Goal: Information Seeking & Learning: Find specific page/section

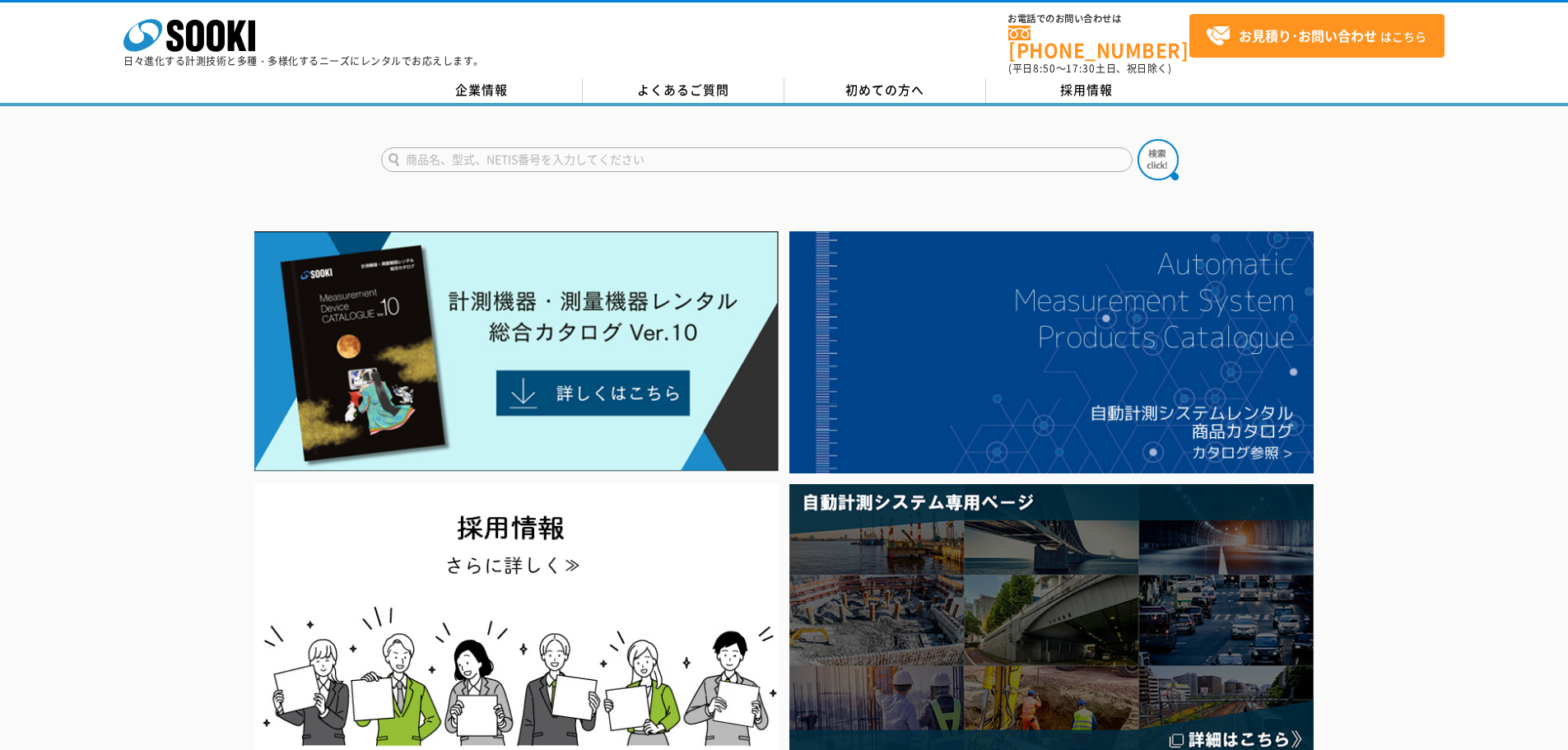
click at [602, 154] on input "text" at bounding box center [756, 159] width 752 height 24
type input "アンカー"
click at [1137, 139] on button at bounding box center [1157, 159] width 41 height 41
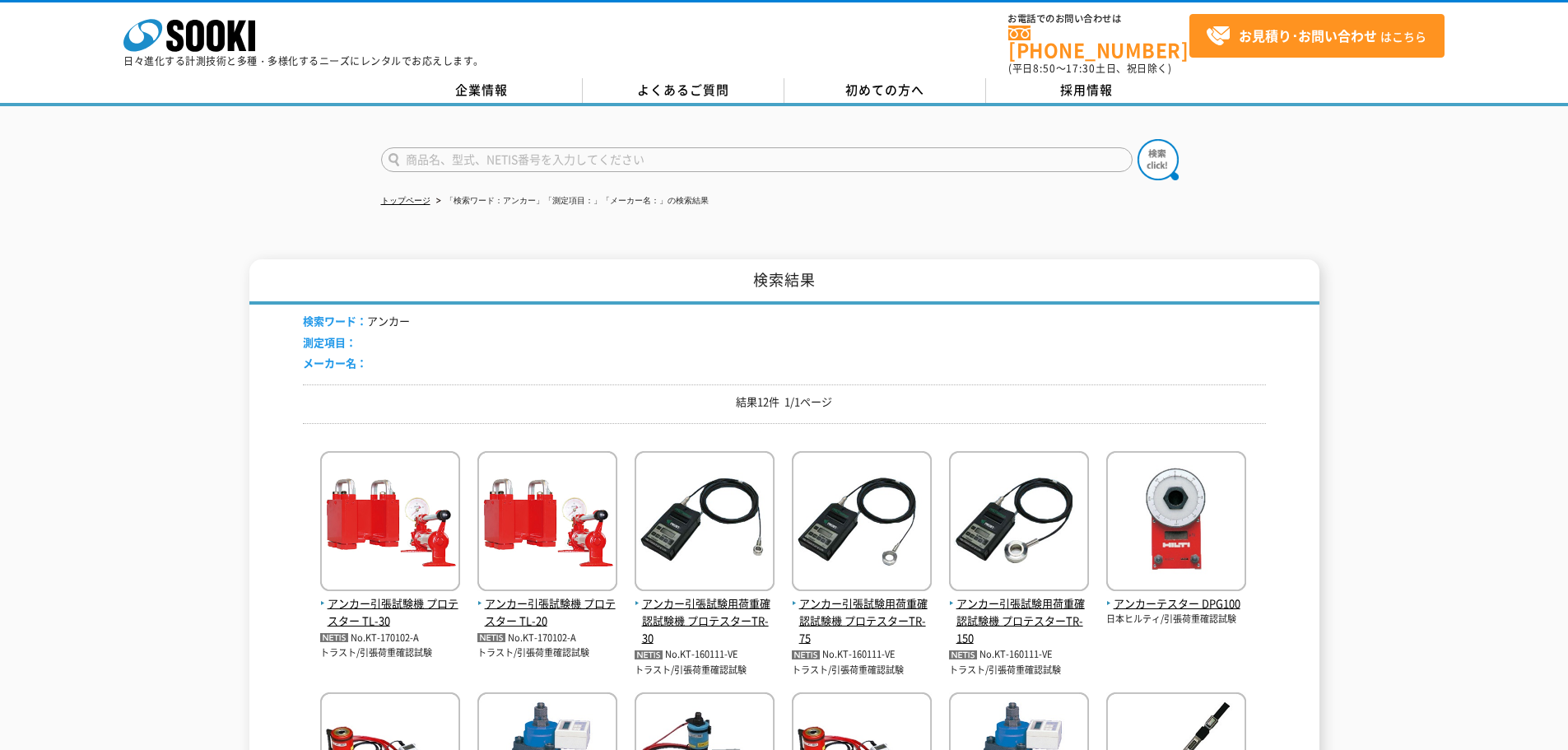
click at [1389, 259] on div "検索結果 検索ワード： アンカー 測定項目： メーカー名： 結果12件 1/1ページ アンカー引張試験機 プロテスター TL-30 No.KT-170102-…" at bounding box center [784, 628] width 1568 height 736
click at [1378, 229] on div "トップページ 「検索ワード：アンカー」「測定項目：」「メーカー名：」の検索結果 検索結果 検索ワード： アンカー 測定項目： メーカー名： 結果12件 1/1…" at bounding box center [784, 563] width 1568 height 914
click at [1346, 200] on div "トップページ 「検索ワード：アンカー」「測定項目：」「メーカー名：」の検索結果 検索結果 検索ワード： アンカー 測定項目： メーカー名： 結果12件 1/1…" at bounding box center [784, 563] width 1568 height 914
drag, startPoint x: 927, startPoint y: 209, endPoint x: 910, endPoint y: 209, distance: 17.0
click at [924, 209] on div "トップページ 「検索ワード：アンカー」「測定項目：」「メーカー名：」の検索結果 検索結果 検索ワード： アンカー 測定項目： メーカー名： 結果12件 1/1…" at bounding box center [784, 563] width 1568 height 914
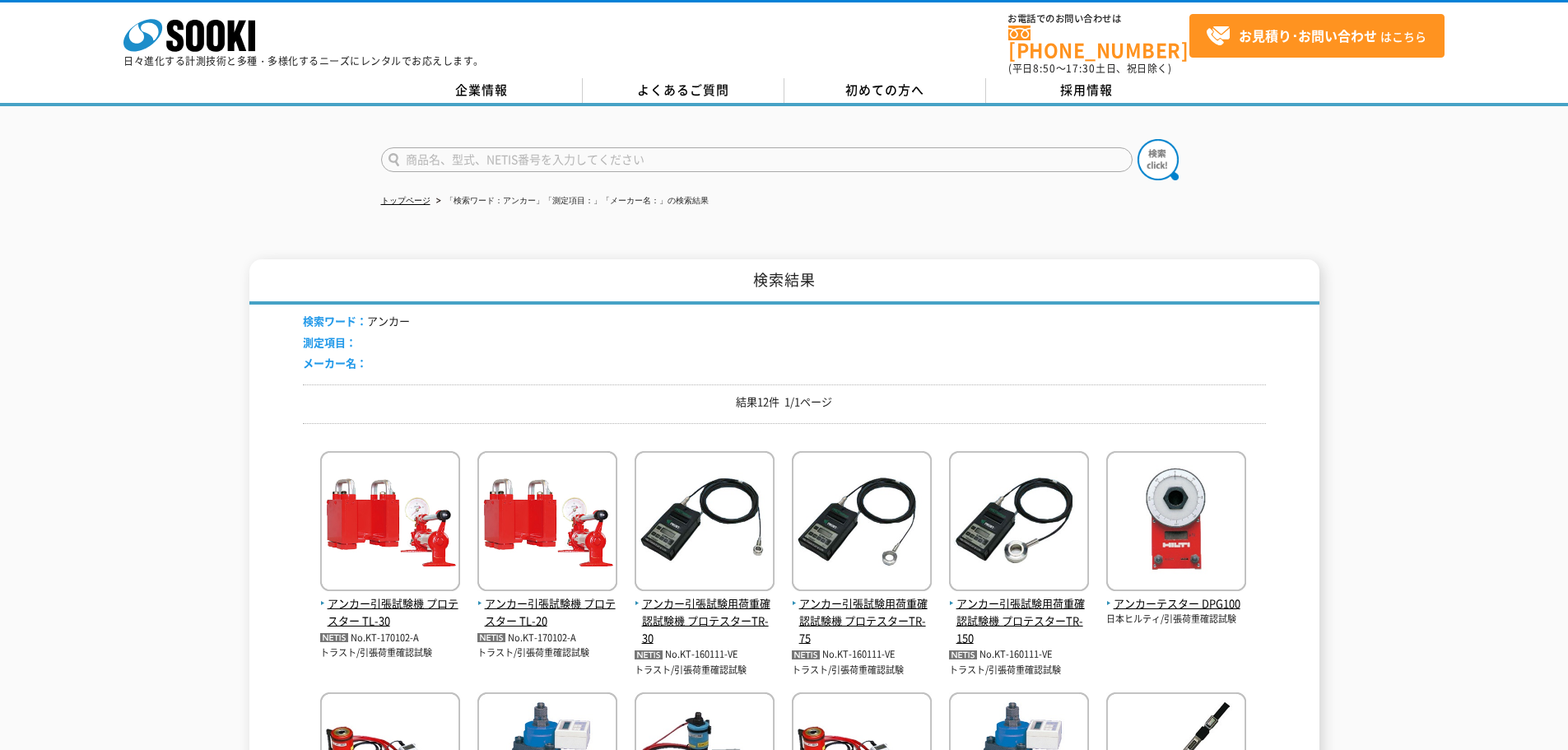
drag, startPoint x: 796, startPoint y: 216, endPoint x: 667, endPoint y: 226, distance: 129.4
click at [794, 217] on div "トップページ 「検索ワード：アンカー」「測定項目：」「メーカー名：」の検索結果 検索結果 検索ワード： アンカー 測定項目： メーカー名： 結果12件 1/1…" at bounding box center [784, 563] width 1568 height 914
click at [662, 226] on div "トップページ 「検索ワード：アンカー」「測定項目：」「メーカー名：」の検索結果 検索結果 検索ワード： アンカー 測定項目： メーカー名： 結果12件 1/1…" at bounding box center [784, 563] width 1568 height 914
drag, startPoint x: 592, startPoint y: 229, endPoint x: 509, endPoint y: 230, distance: 83.0
click at [590, 229] on div "トップページ 「検索ワード：アンカー」「測定項目：」「メーカー名：」の検索結果 検索結果 検索ワード： アンカー 測定項目： メーカー名： 結果12件 1/1…" at bounding box center [784, 563] width 1568 height 914
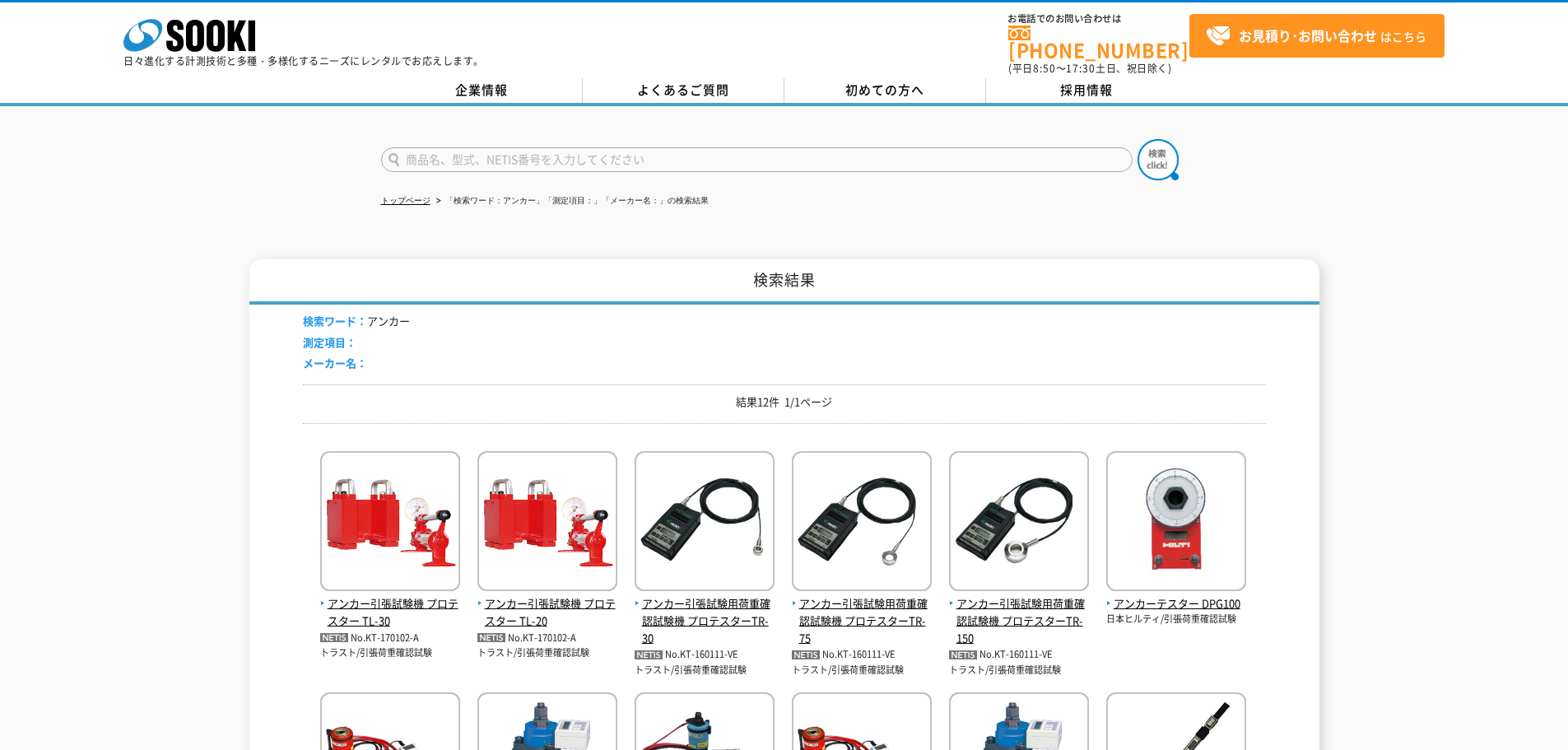
drag, startPoint x: 507, startPoint y: 230, endPoint x: 435, endPoint y: 234, distance: 72.1
click at [503, 229] on div "トップページ 「検索ワード：アンカー」「測定項目：」「メーカー名：」の検索結果 検索結果 検索ワード： アンカー 測定項目： メーカー名： 結果12件 1/1…" at bounding box center [784, 563] width 1568 height 914
drag, startPoint x: 301, startPoint y: 218, endPoint x: 255, endPoint y: 209, distance: 46.9
click at [298, 216] on div "トップページ 「検索ワード：アンカー」「測定項目：」「メーカー名：」の検索結果 検索結果 検索ワード： アンカー 測定項目： メーカー名： 結果12件 1/1…" at bounding box center [784, 563] width 1568 height 914
click at [931, 221] on div "トップページ 「検索ワード：アンカー」「測定項目：」「メーカー名：」の検索結果 検索結果 検索ワード： アンカー 測定項目： メーカー名： 結果12件 1/1…" at bounding box center [784, 563] width 1568 height 914
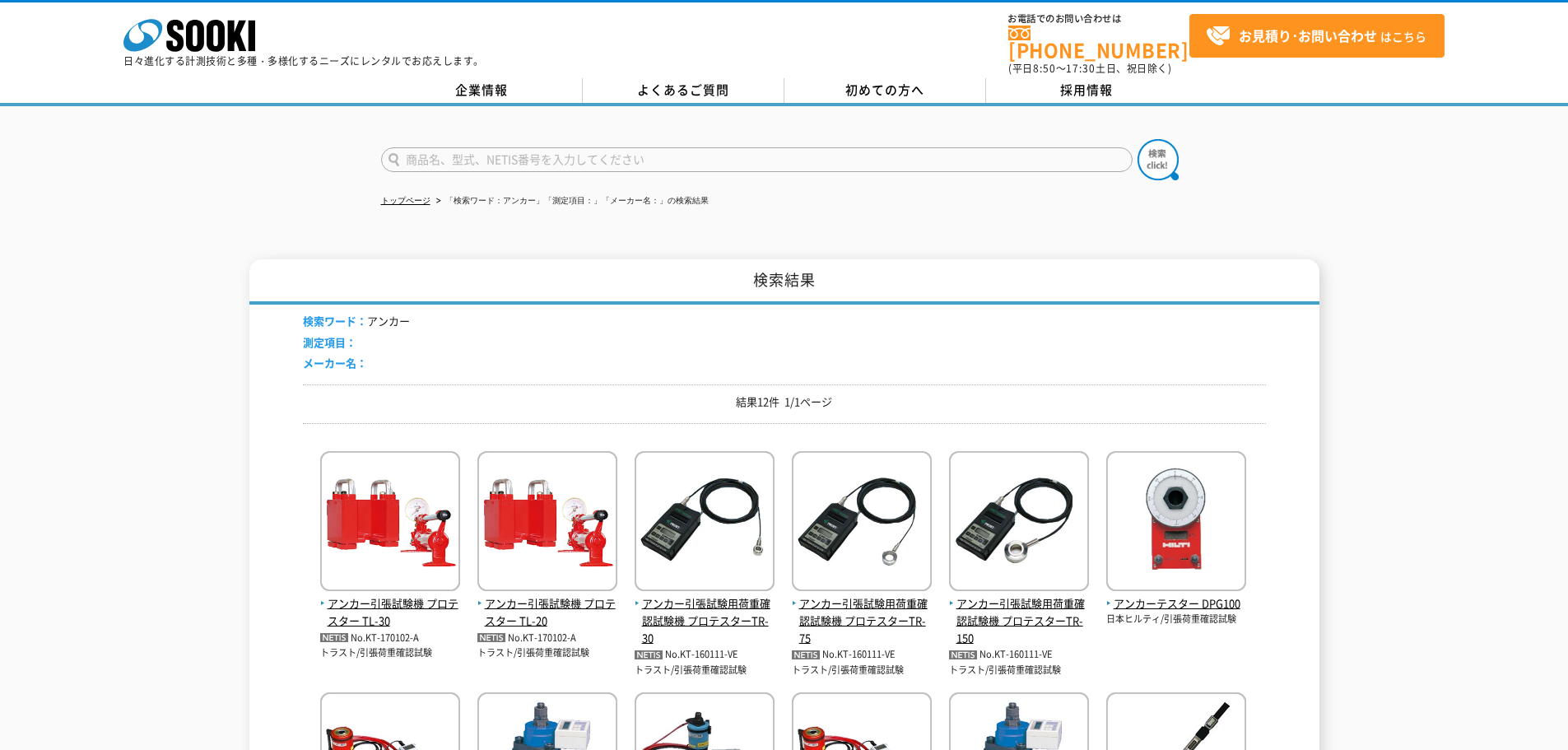
click at [233, 218] on div "トップページ 「検索ワード：アンカー」「測定項目：」「メーカー名：」の検索結果 検索結果 検索ワード： アンカー 測定項目： メーカー名： 結果12件 1/1…" at bounding box center [784, 563] width 1568 height 914
click at [613, 242] on div "トップページ 「検索ワード：アンカー」「測定項目：」「メーカー名：」の検索結果 検索結果 検索ワード： アンカー 測定項目： メーカー名： 結果12件 1/1…" at bounding box center [784, 563] width 1568 height 914
click at [884, 219] on div "トップページ 「検索ワード：アンカー」「測定項目：」「メーカー名：」の検索結果 検索結果 検索ワード： アンカー 測定項目： メーカー名： 結果12件 1/1…" at bounding box center [784, 563] width 1568 height 914
drag, startPoint x: 1009, startPoint y: 219, endPoint x: 1197, endPoint y: 238, distance: 189.0
click at [1026, 224] on div "トップページ 「検索ワード：アンカー」「測定項目：」「メーカー名：」の検索結果 検索結果 検索ワード： アンカー 測定項目： メーカー名： 結果12件 1/1…" at bounding box center [784, 563] width 1568 height 914
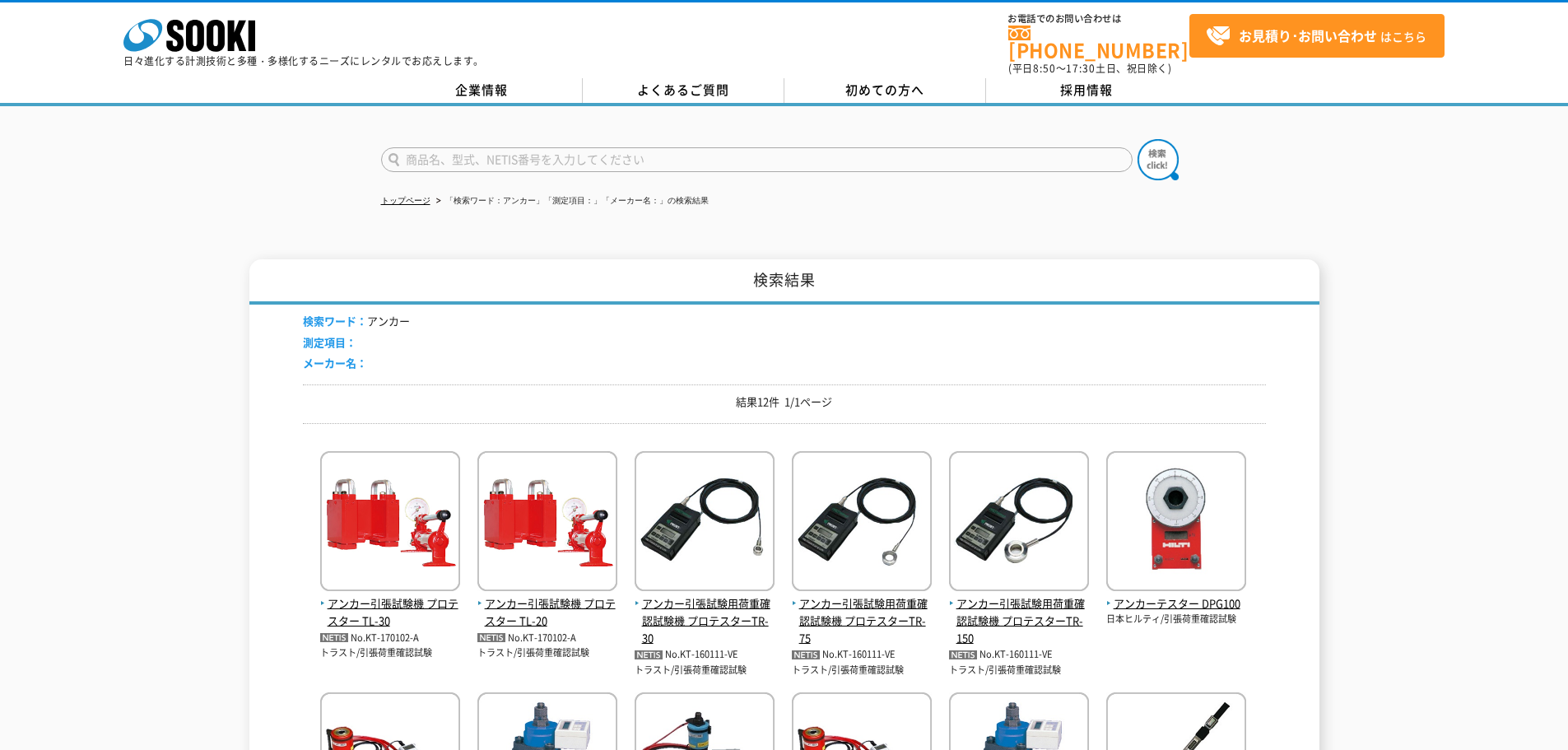
click at [1363, 245] on div "トップページ 「検索ワード：アンカー」「測定項目：」「メーカー名：」の検索結果 検索結果 検索ワード： アンカー 測定項目： メーカー名： 結果12件 1/1…" at bounding box center [784, 563] width 1568 height 914
click at [1422, 236] on div "トップページ 「検索ワード：アンカー」「測定項目：」「メーカー名：」の検索結果 検索結果 検索ワード： アンカー 測定項目： メーカー名： 結果12件 1/1…" at bounding box center [784, 563] width 1568 height 914
click at [1464, 209] on div "トップページ 「検索ワード：アンカー」「測定項目：」「メーカー名：」の検索結果 検索結果 検索ワード： アンカー 測定項目： メーカー名： 結果12件 1/1…" at bounding box center [784, 563] width 1568 height 914
click at [1509, 149] on div at bounding box center [784, 145] width 1568 height 79
click at [1544, 131] on div at bounding box center [784, 145] width 1568 height 79
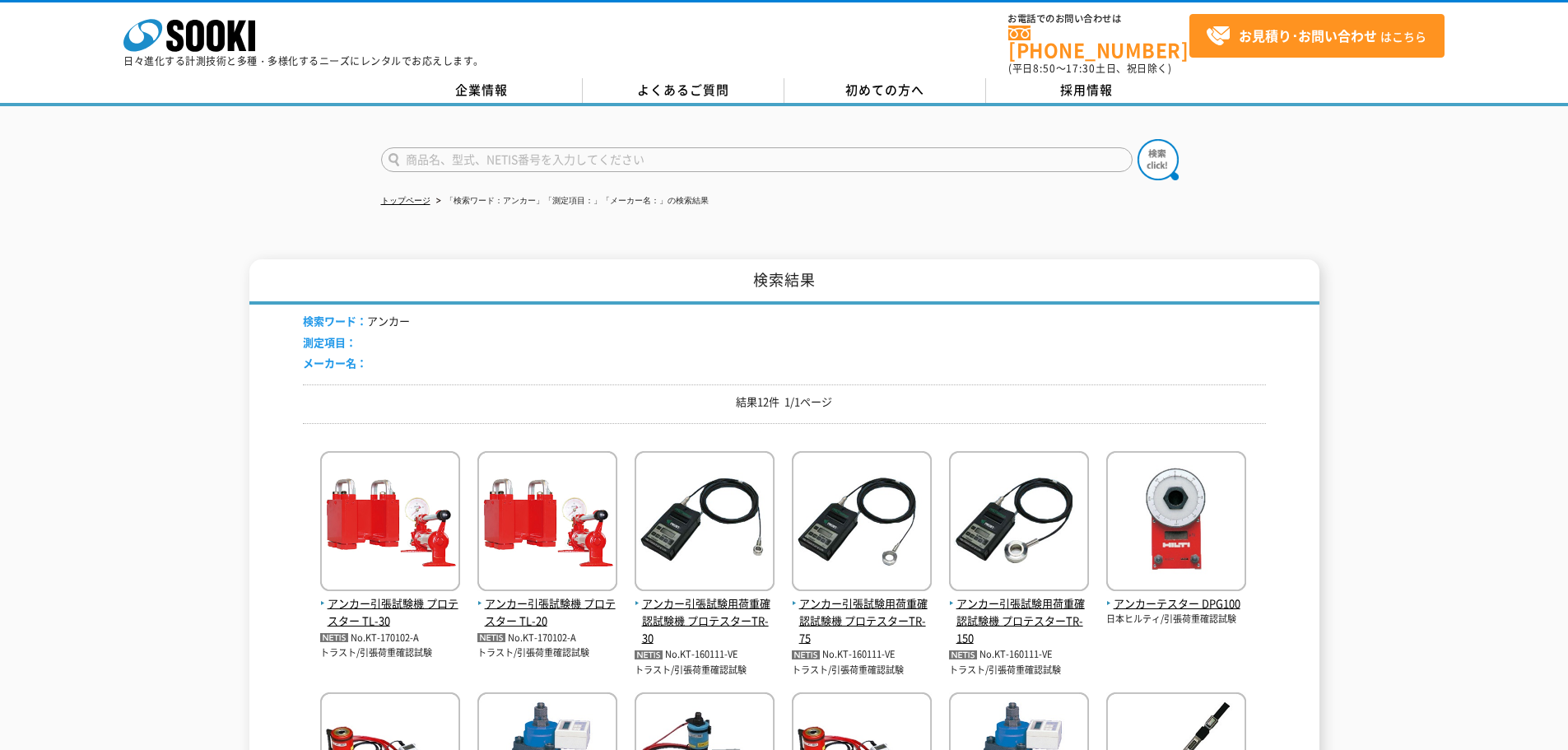
click at [1439, 259] on div "検索結果 検索ワード： アンカー 測定項目： メーカー名： 結果12件 1/1ページ アンカー引張試験機 プロテスター TL-30 No.KT-170102-…" at bounding box center [784, 628] width 1568 height 736
drag, startPoint x: 1413, startPoint y: 222, endPoint x: 1279, endPoint y: 217, distance: 134.1
click at [1412, 222] on div "トップページ 「検索ワード：アンカー」「測定項目：」「メーカー名：」の検索結果 検索結果 検索ワード： アンカー 測定項目： メーカー名： 結果12件 1/1…" at bounding box center [784, 563] width 1568 height 914
